Goal: Transaction & Acquisition: Purchase product/service

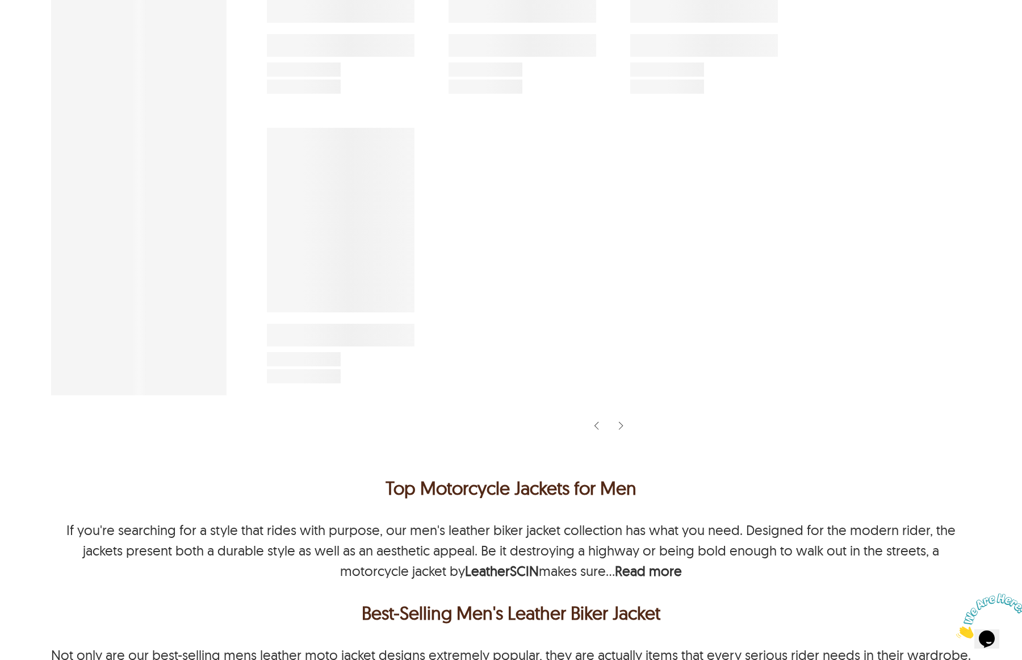
select select "********"
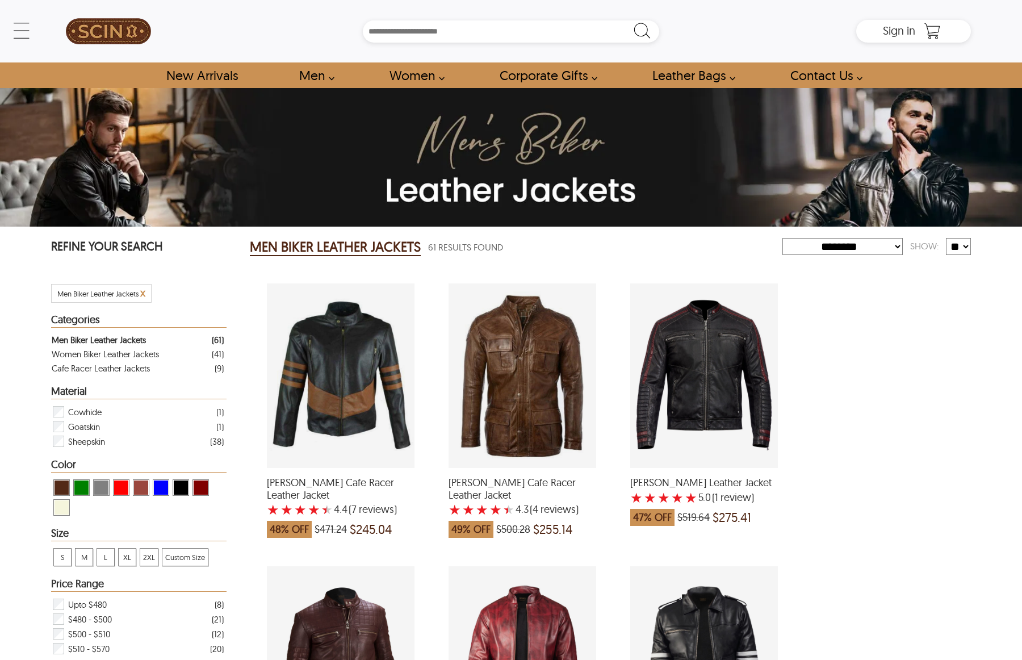
select select "********"
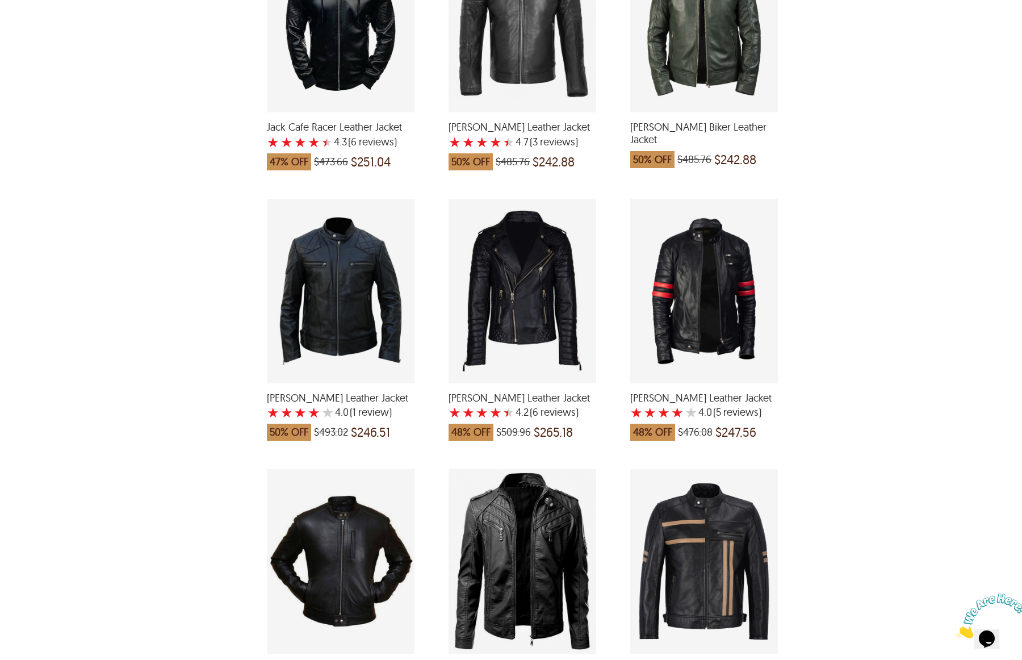
scroll to position [1482, 0]
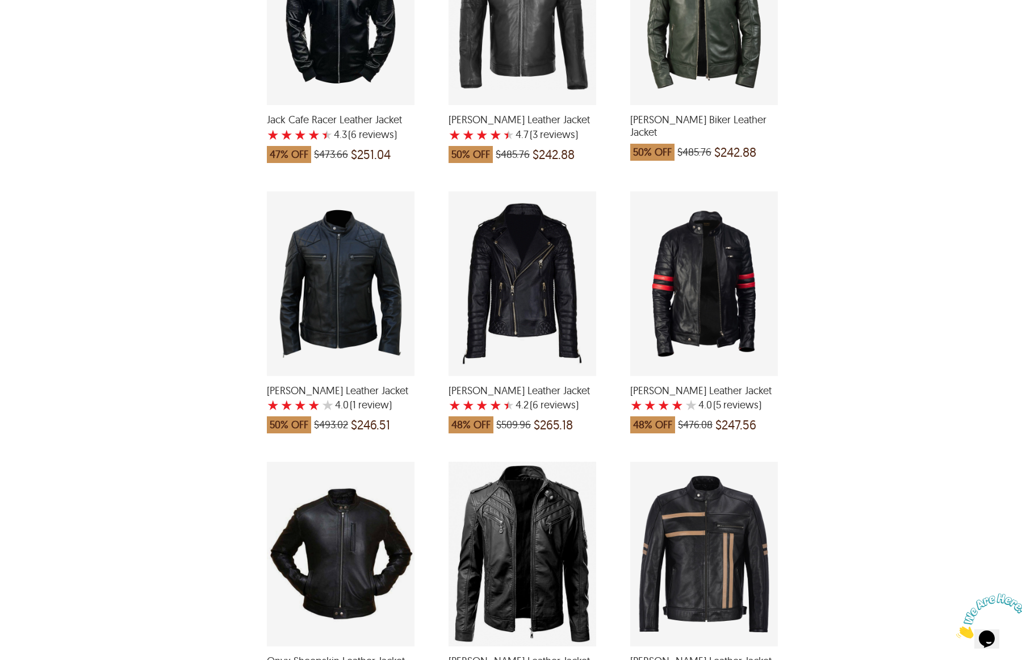
click at [353, 520] on div "Onyx Sheepskin Leather Jacket with a 4 Star Rating 3 Product Review which was a…" at bounding box center [341, 554] width 148 height 185
